Goal: Obtain resource: Obtain resource

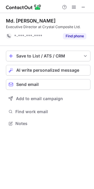
scroll to position [119, 94]
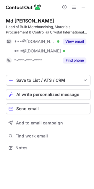
scroll to position [144, 94]
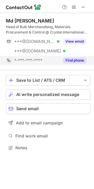
click at [76, 59] on button "Find phone" at bounding box center [74, 61] width 23 height 6
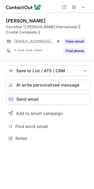
scroll to position [134, 94]
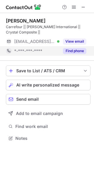
click at [74, 50] on button "Find phone" at bounding box center [74, 51] width 23 height 6
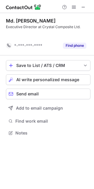
scroll to position [119, 94]
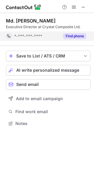
click at [85, 35] on button "Find phone" at bounding box center [74, 36] width 23 height 6
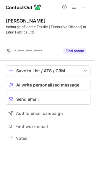
scroll to position [125, 94]
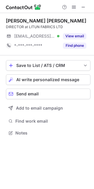
scroll to position [129, 94]
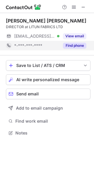
click at [74, 43] on button "Find phone" at bounding box center [74, 46] width 23 height 6
click at [60, 46] on div "*-***-***-****" at bounding box center [36, 45] width 45 height 5
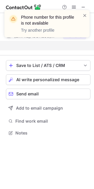
scroll to position [119, 94]
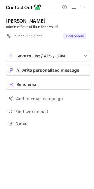
scroll to position [119, 94]
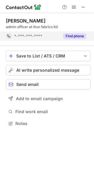
click at [75, 37] on button "Find phone" at bounding box center [74, 36] width 23 height 6
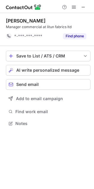
scroll to position [119, 94]
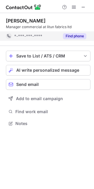
click at [74, 37] on button "Find phone" at bounding box center [74, 36] width 23 height 6
